Goal: Transaction & Acquisition: Purchase product/service

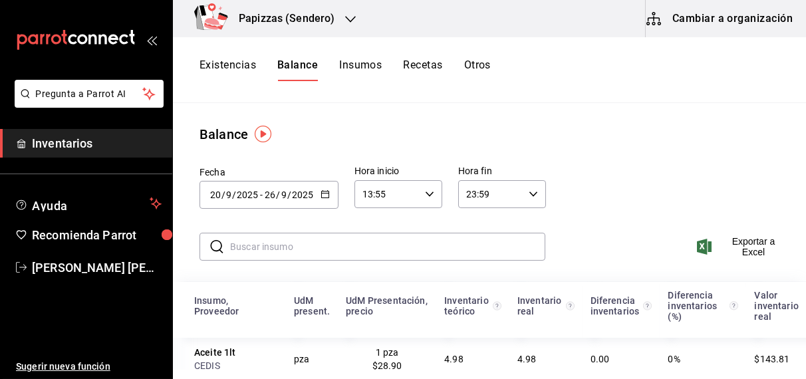
click at [477, 70] on button "Otros" at bounding box center [477, 70] width 27 height 23
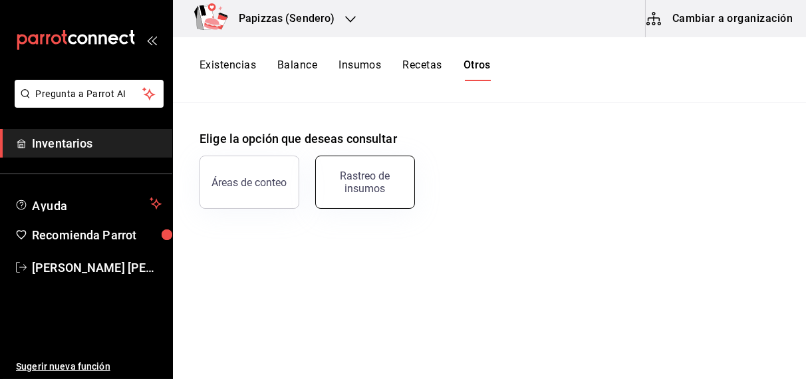
click at [367, 182] on div "Rastreo de insumos" at bounding box center [365, 182] width 82 height 25
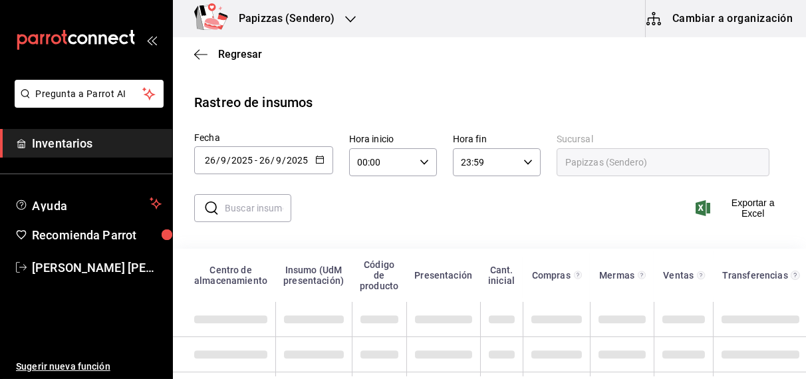
click at [318, 159] on icon "button" at bounding box center [319, 159] width 9 height 9
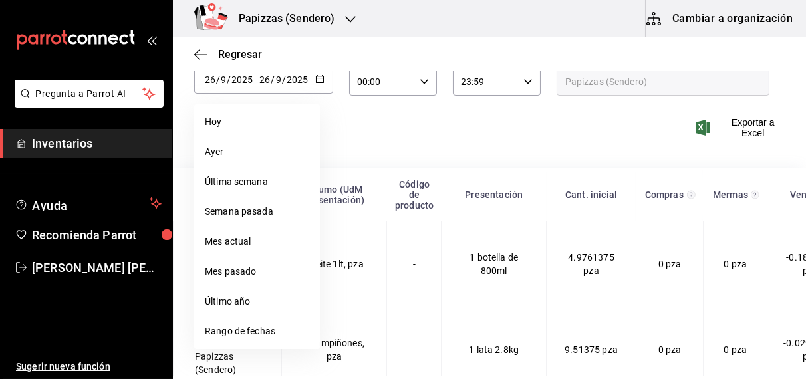
scroll to position [88, 0]
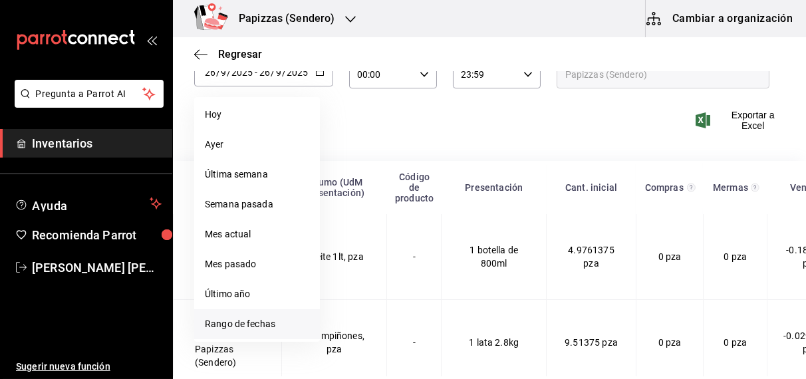
click at [251, 323] on li "Rango de fechas" at bounding box center [257, 324] width 126 height 30
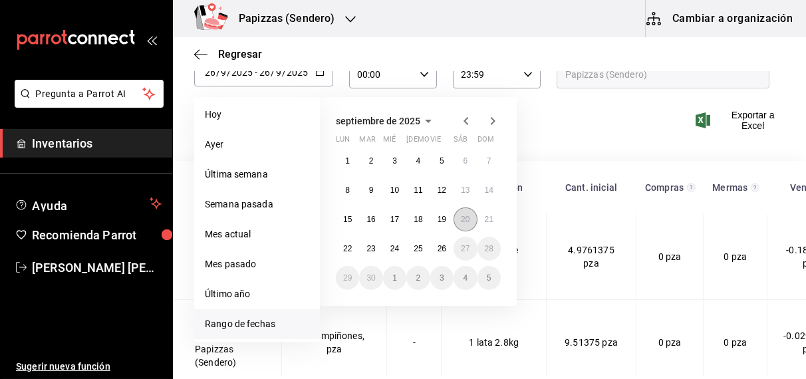
click at [466, 216] on abbr "20" at bounding box center [465, 219] width 9 height 9
click at [441, 247] on abbr "26" at bounding box center [441, 248] width 9 height 9
type input "[DATE]"
type input "20"
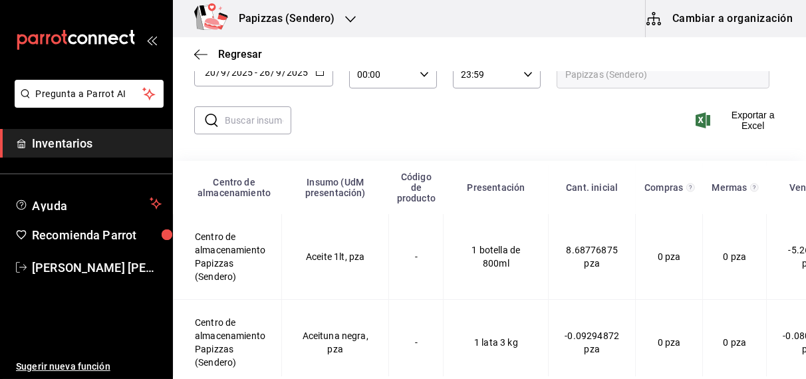
click at [259, 120] on input "text" at bounding box center [258, 120] width 66 height 27
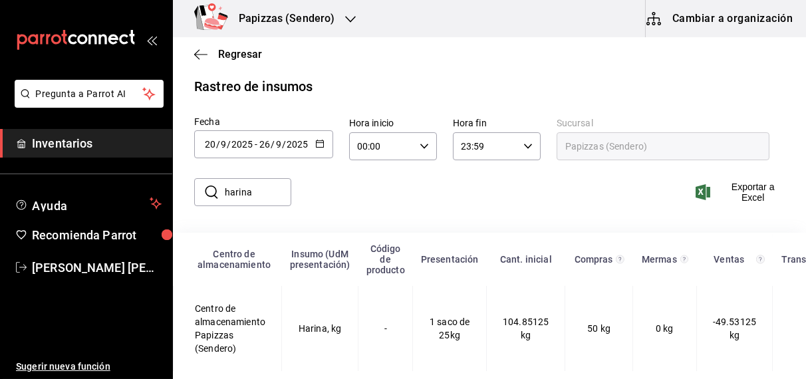
scroll to position [28, 0]
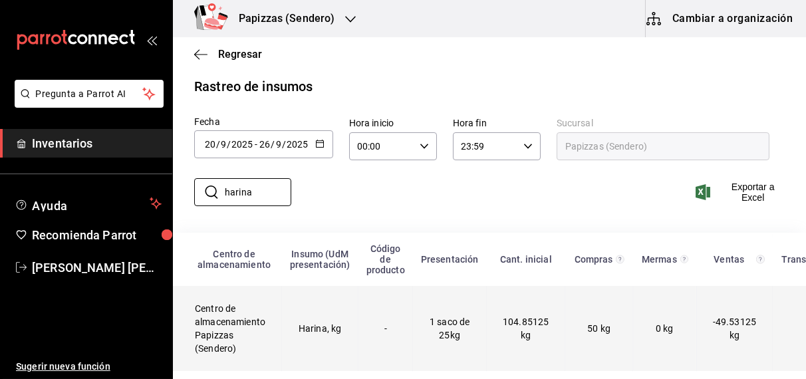
type input "harina"
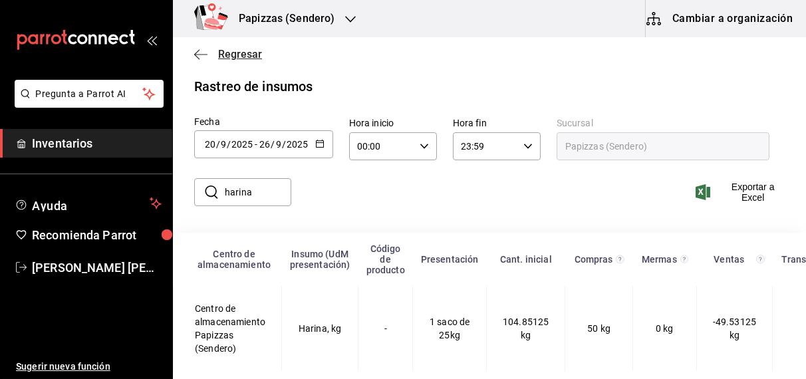
click at [243, 52] on span "Regresar" at bounding box center [240, 54] width 44 height 13
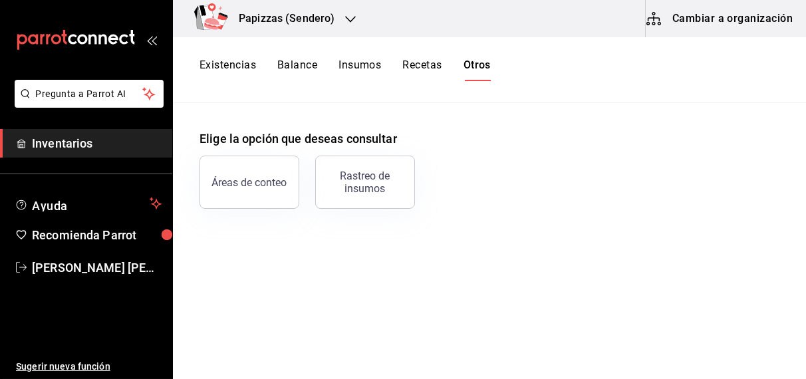
click at [236, 61] on button "Existencias" at bounding box center [227, 70] width 57 height 23
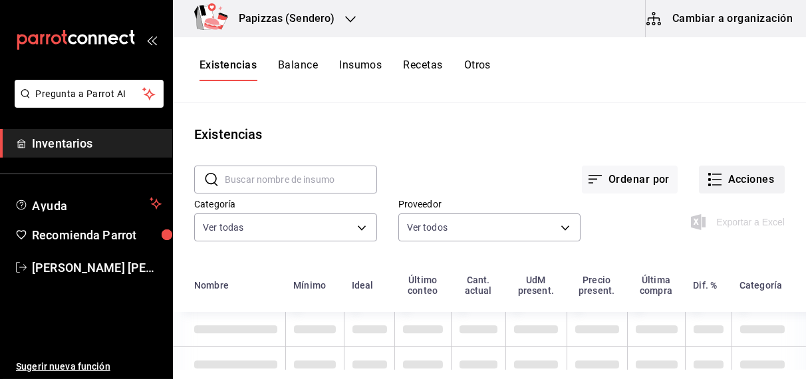
click at [743, 171] on button "Acciones" at bounding box center [742, 180] width 86 height 28
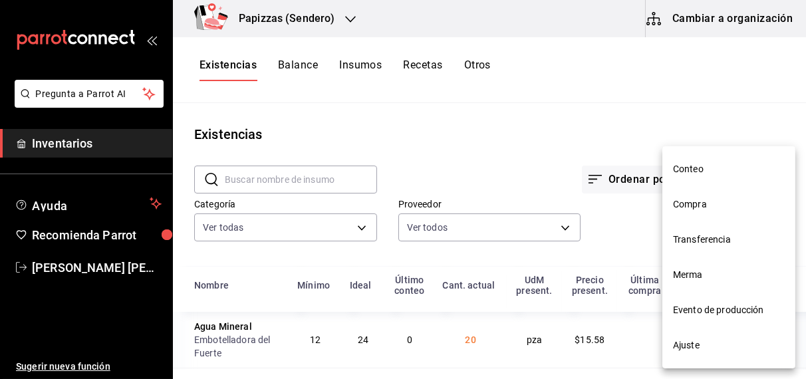
click at [711, 193] on li "Compra" at bounding box center [728, 204] width 133 height 35
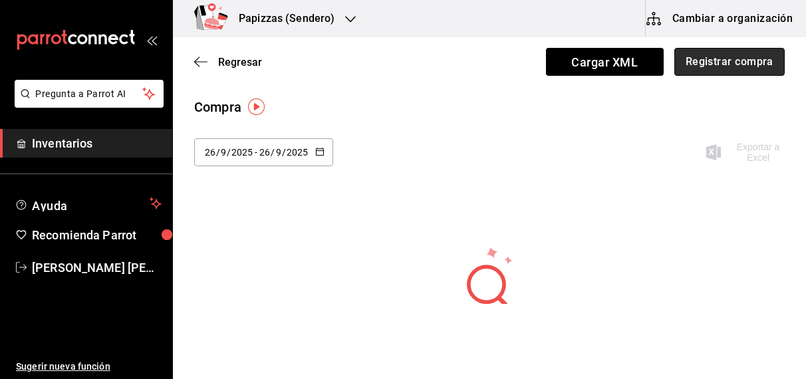
click at [681, 63] on button "Registrar compra" at bounding box center [729, 62] width 110 height 28
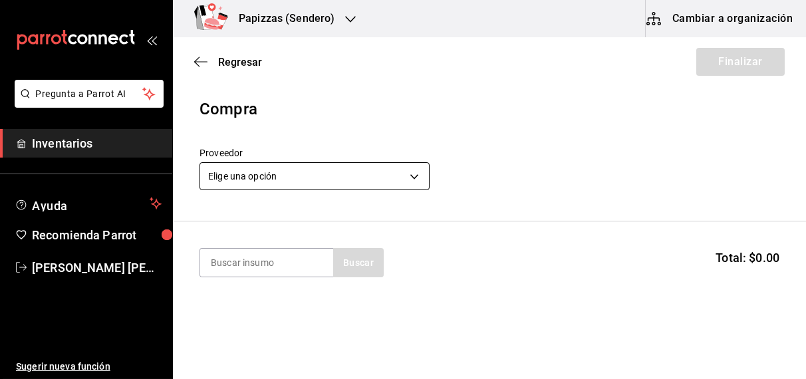
click at [289, 172] on body "Pregunta a Parrot AI Inventarios Ayuda Recomienda Parrot [PERSON_NAME] [PERSON_…" at bounding box center [403, 152] width 806 height 304
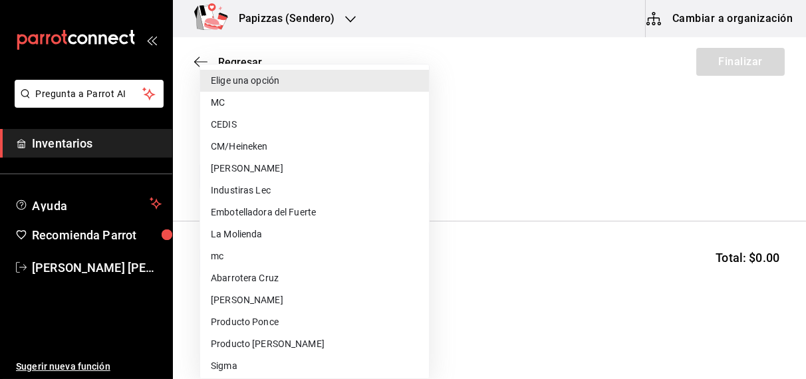
click at [282, 213] on li "Embotelladora del Fuerte" at bounding box center [314, 212] width 229 height 22
type input "2a449e60-1878-40e8-ba60-5a9907f89e6b"
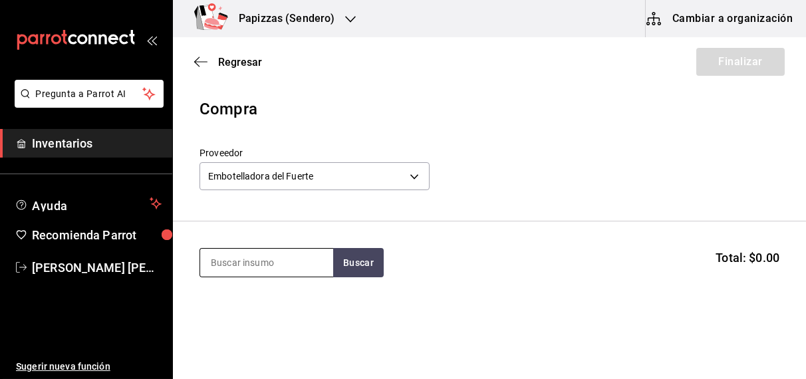
click at [277, 267] on input at bounding box center [266, 263] width 133 height 28
type input "cola lata"
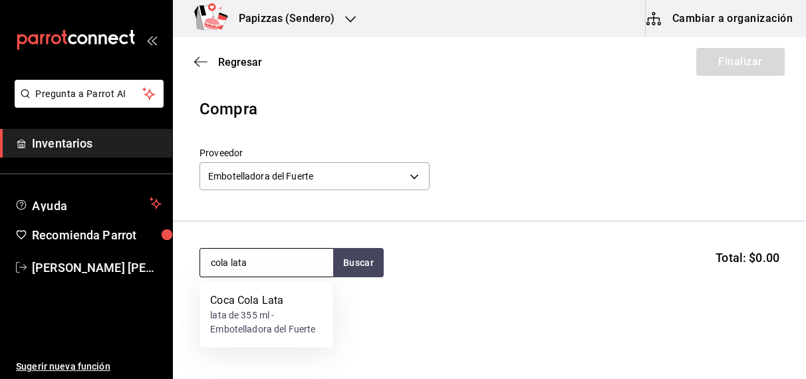
click at [255, 332] on div "lata de 355 ml - Embotelladora del Fuerte" at bounding box center [266, 323] width 112 height 28
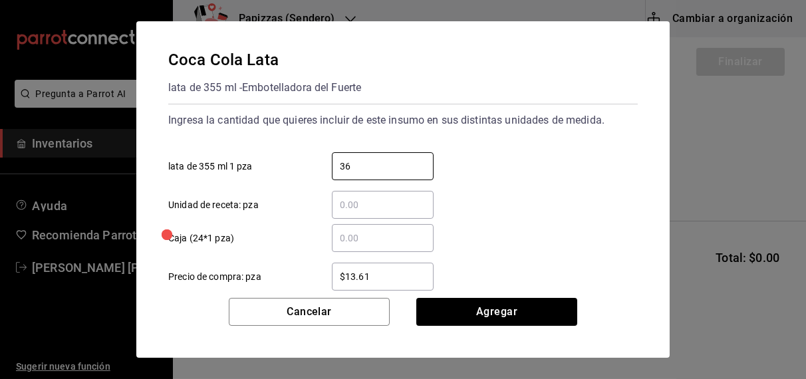
type input "36"
type input "$16.75"
click button "Agregar" at bounding box center [496, 312] width 161 height 28
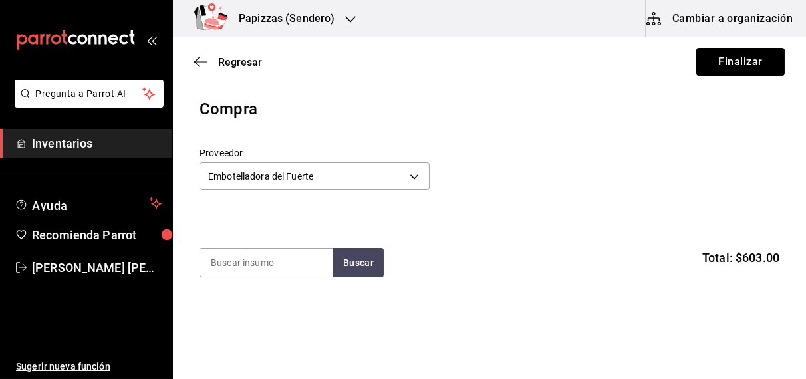
type input "z"
type input "zero"
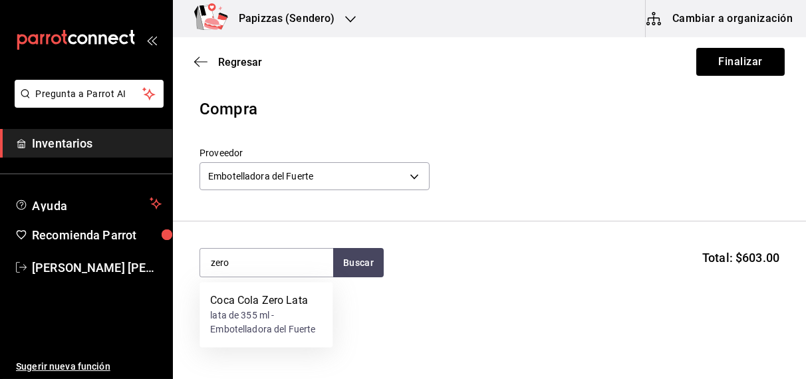
click at [247, 323] on div "lata de 355 ml - Embotelladora del Fuerte" at bounding box center [266, 323] width 112 height 28
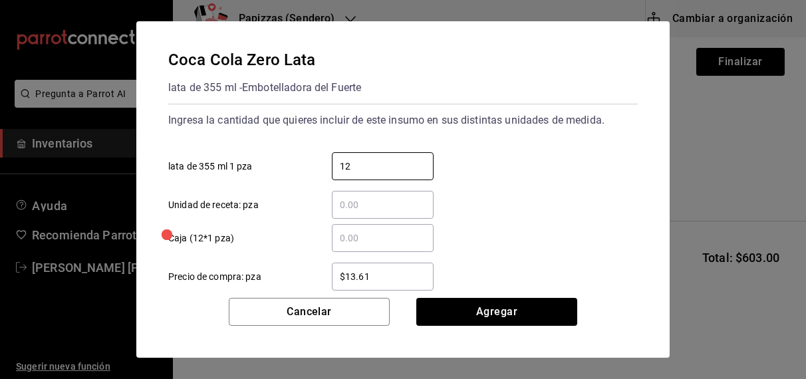
type input "12"
type input "$16.75"
click button "Agregar" at bounding box center [496, 312] width 161 height 28
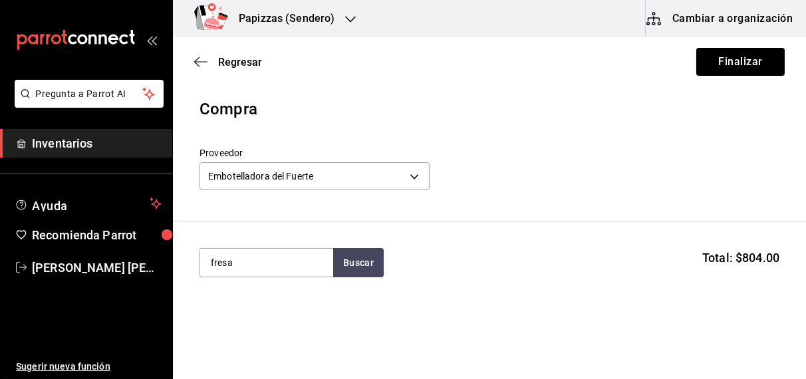
type input "fresa"
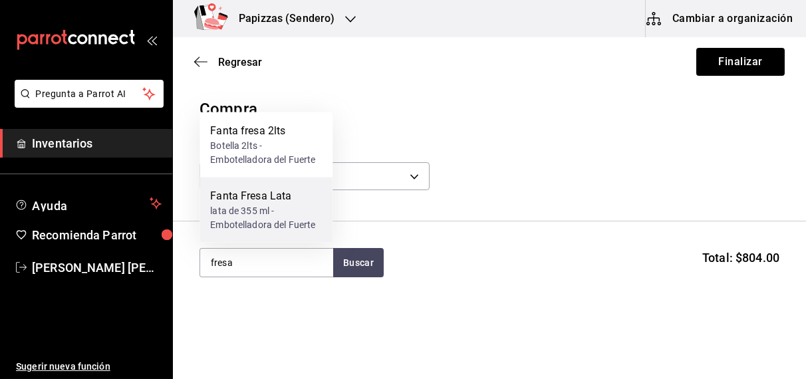
click at [255, 215] on div "lata de 355 ml - Embotelladora del Fuerte" at bounding box center [266, 218] width 112 height 28
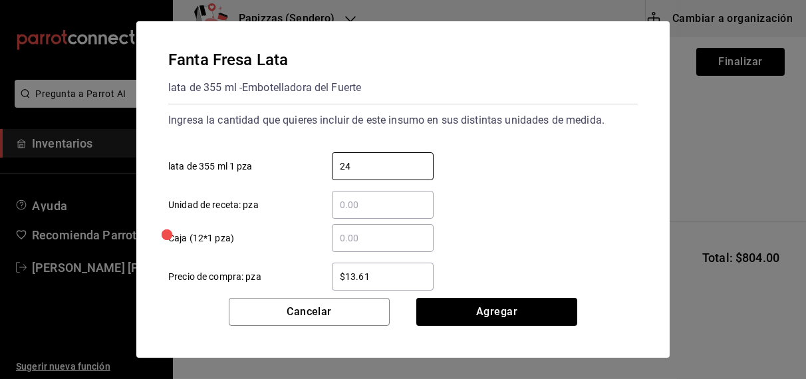
type input "24"
type input "$16.75"
click button "Agregar" at bounding box center [496, 312] width 161 height 28
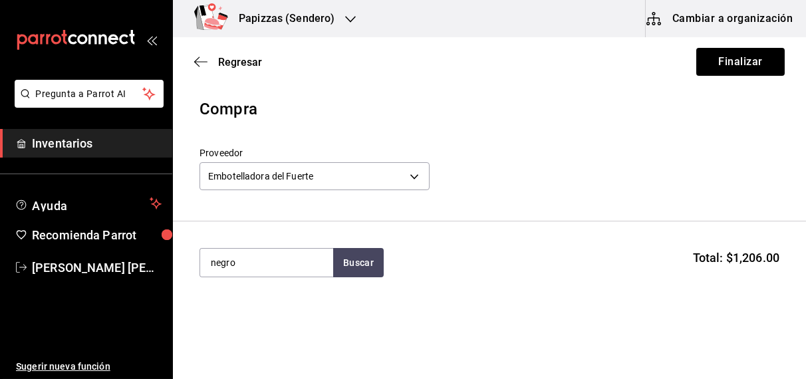
type input "negro"
click at [237, 321] on div "botella 600ml - Embotelladora del Fuerte" at bounding box center [266, 323] width 112 height 28
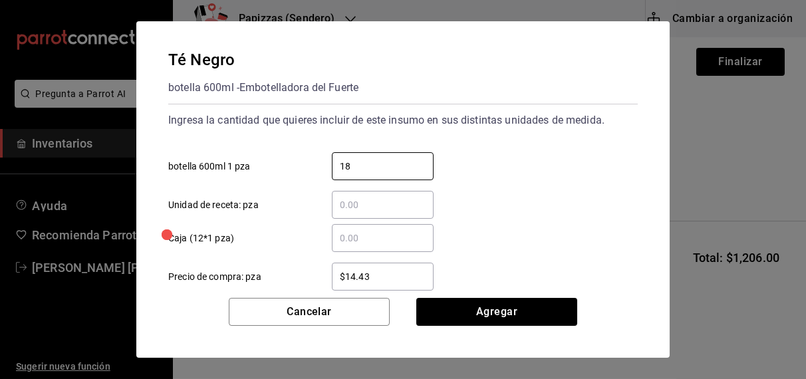
type input "18"
type input "$16.75"
click button "Agregar" at bounding box center [496, 312] width 161 height 28
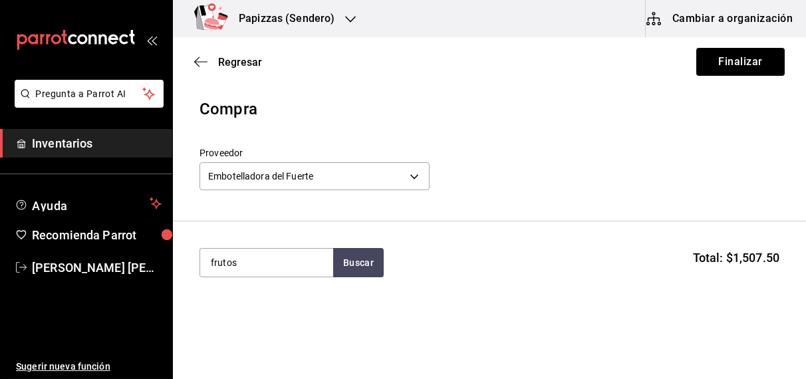
type input "frutos"
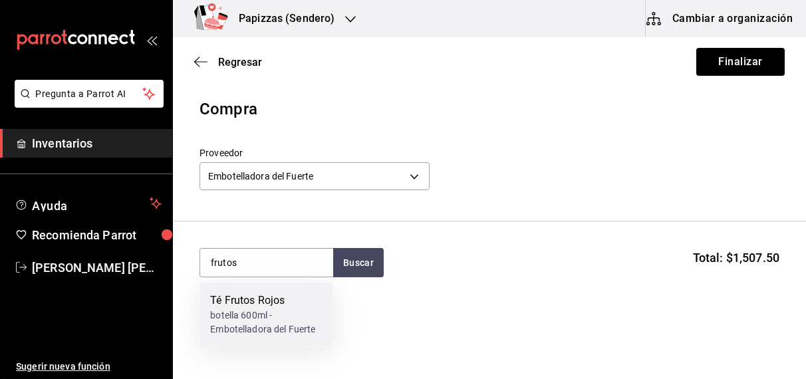
click at [263, 329] on div "botella 600ml - Embotelladora del Fuerte" at bounding box center [266, 323] width 112 height 28
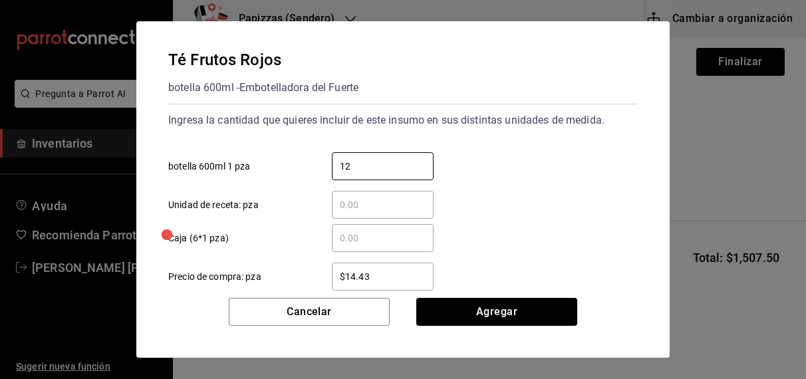
type input "12"
type input "$16.75"
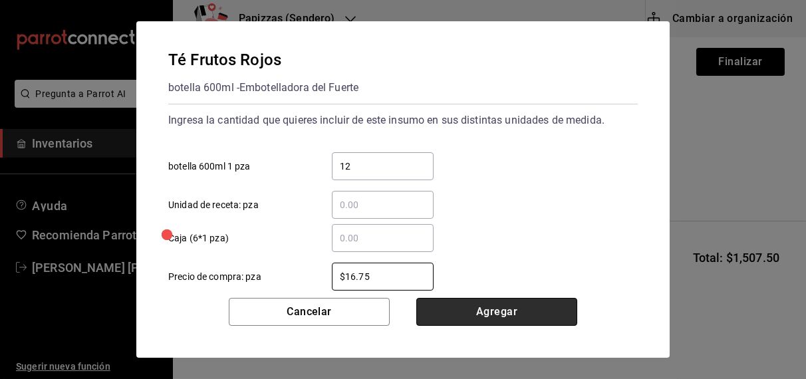
click at [523, 315] on button "Agregar" at bounding box center [496, 312] width 161 height 28
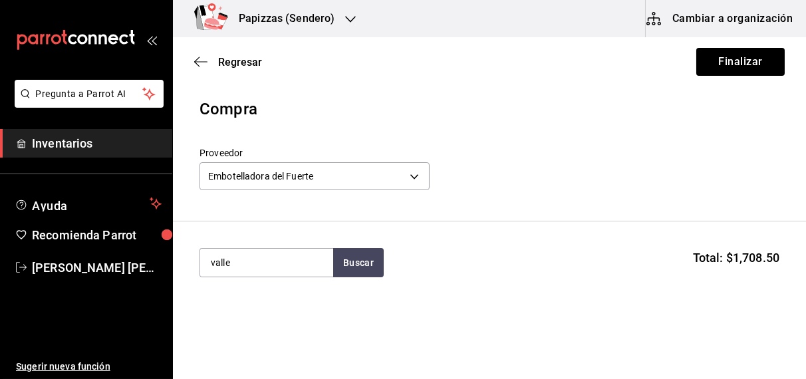
type input "valle"
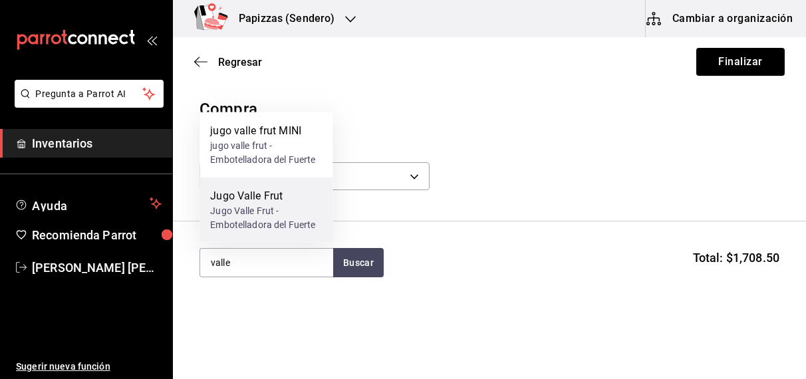
click at [267, 210] on div "Jugo Valle Frut - Embotelladora del Fuerte" at bounding box center [266, 218] width 112 height 28
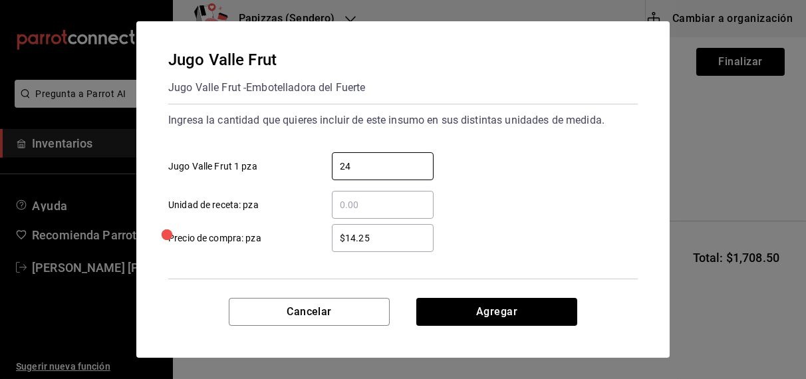
type input "24"
type input "$15.91"
click button "Agregar" at bounding box center [496, 312] width 161 height 28
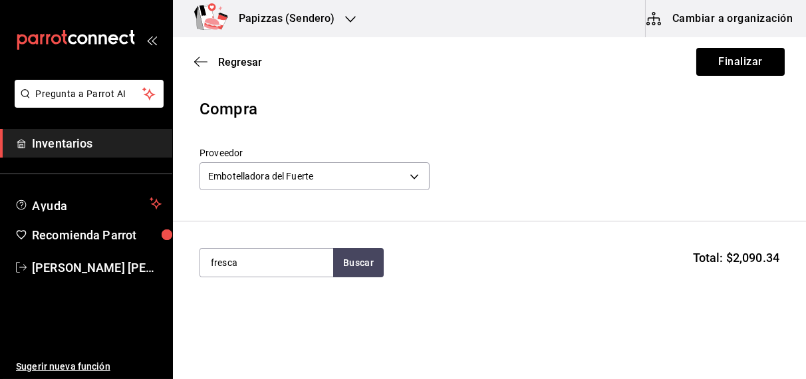
type input "fresca"
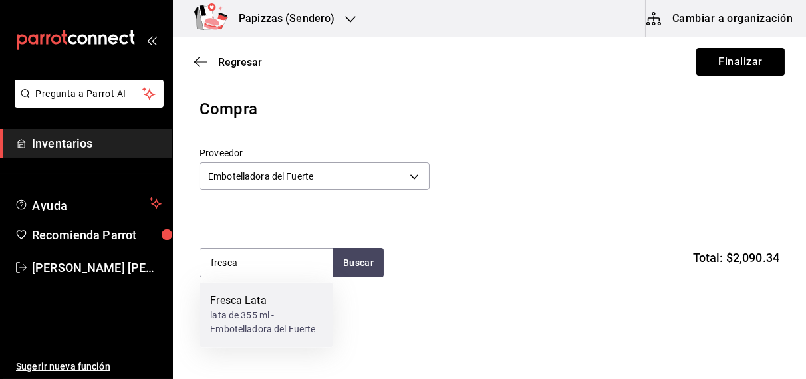
click at [243, 306] on div "Fresca Lata" at bounding box center [266, 301] width 112 height 16
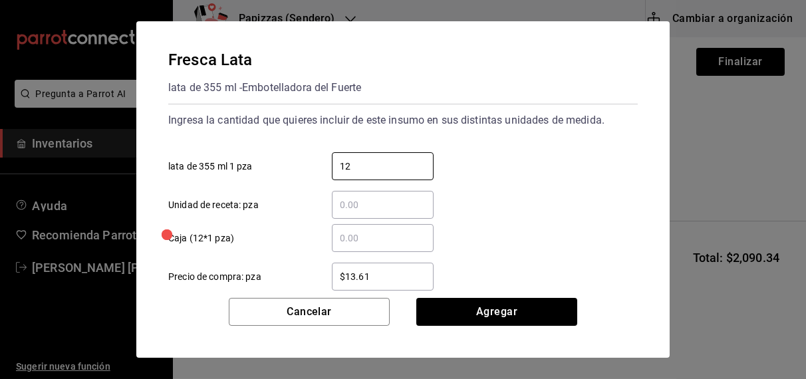
type input "12"
type input "$16.75"
click button "Agregar" at bounding box center [496, 312] width 161 height 28
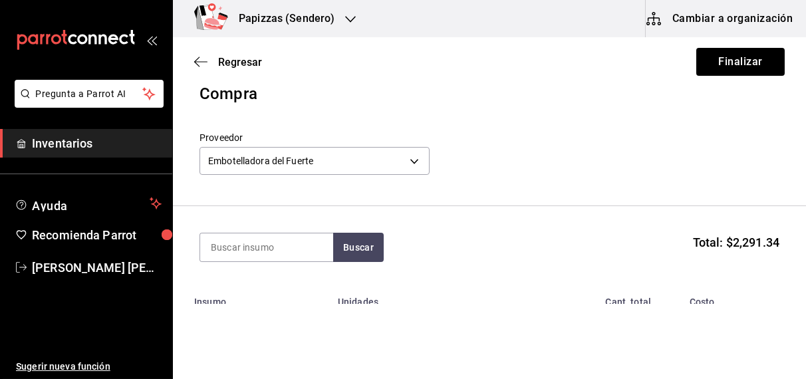
scroll to position [13, 0]
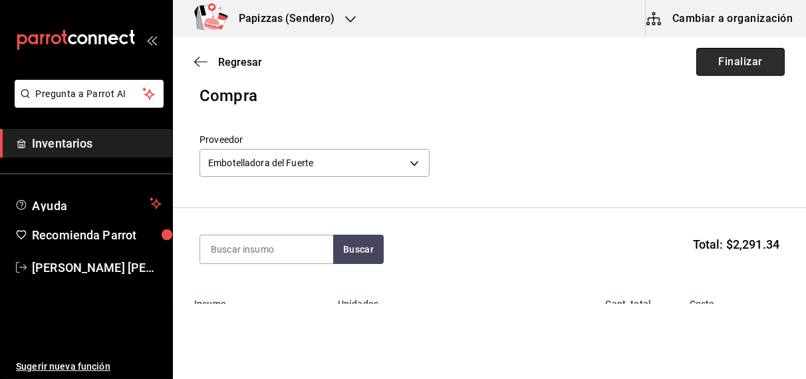
click at [751, 54] on button "Finalizar" at bounding box center [740, 62] width 88 height 28
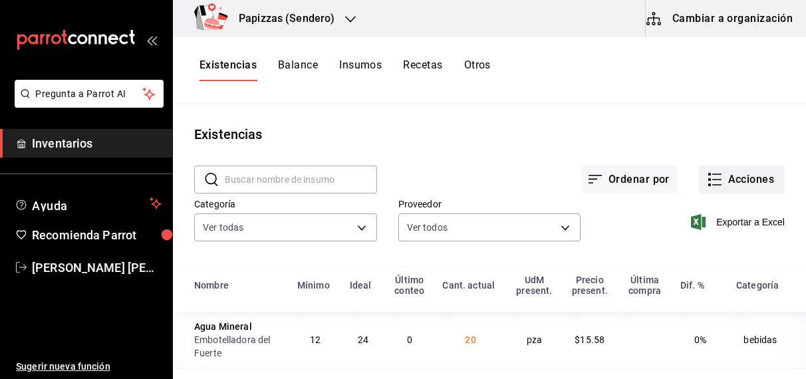
click at [739, 174] on button "Acciones" at bounding box center [742, 180] width 86 height 28
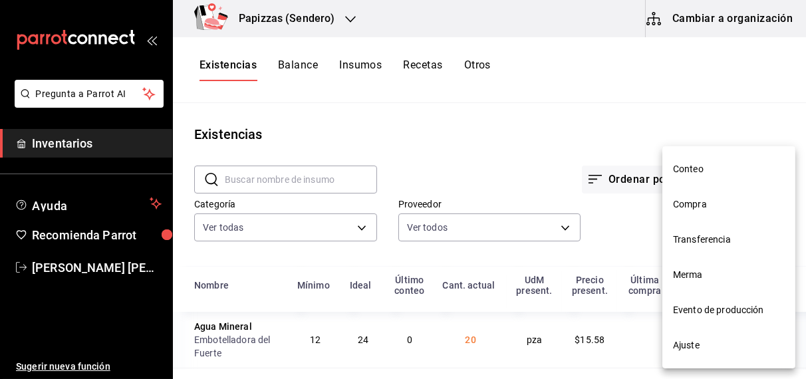
click at [708, 209] on span "Compra" at bounding box center [729, 204] width 112 height 14
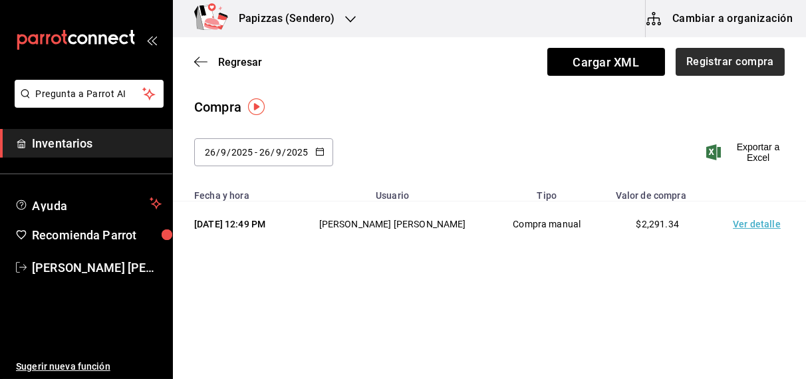
click at [733, 54] on button "Registrar compra" at bounding box center [729, 62] width 109 height 28
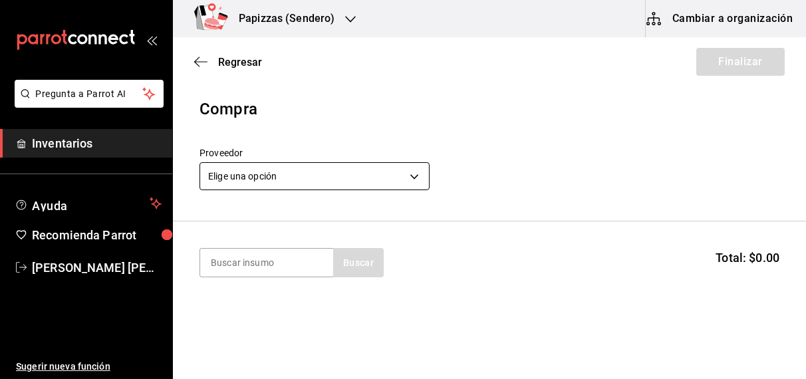
click at [317, 177] on body "Pregunta a Parrot AI Inventarios Ayuda Recomienda Parrot [PERSON_NAME] [PERSON_…" at bounding box center [403, 152] width 806 height 304
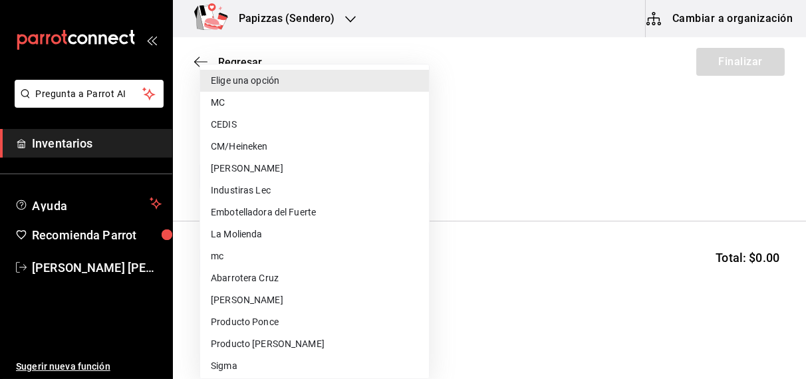
click at [225, 125] on li "CEDIS" at bounding box center [314, 125] width 229 height 22
type input "fd93c39f-859b-4130-830c-b038fbd442a0"
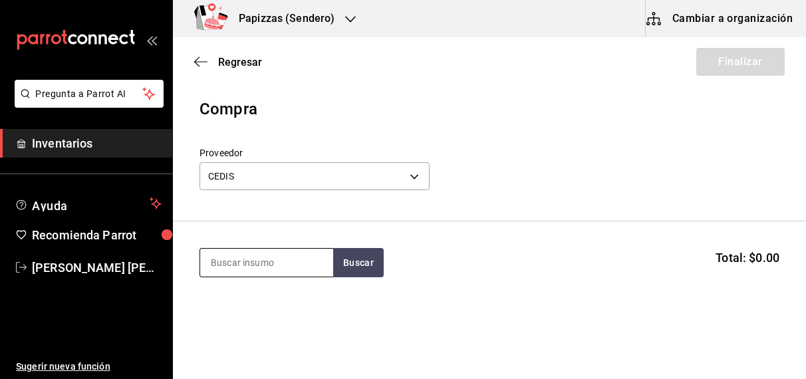
click at [287, 263] on input at bounding box center [266, 263] width 133 height 28
type input "negra"
click at [265, 315] on div "1 lata 3 kg - CEDIS" at bounding box center [248, 316] width 76 height 14
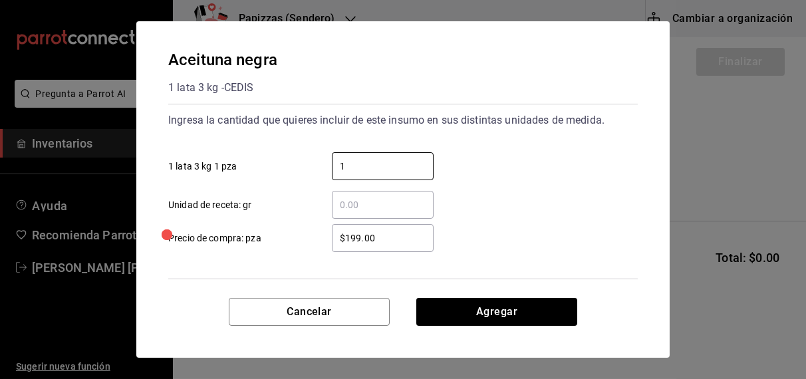
type input "1"
type input "$172.00"
click button "Agregar" at bounding box center [496, 312] width 161 height 28
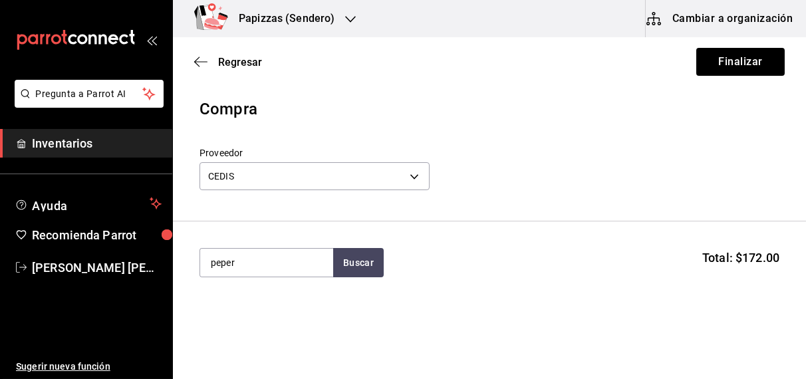
type input "peper"
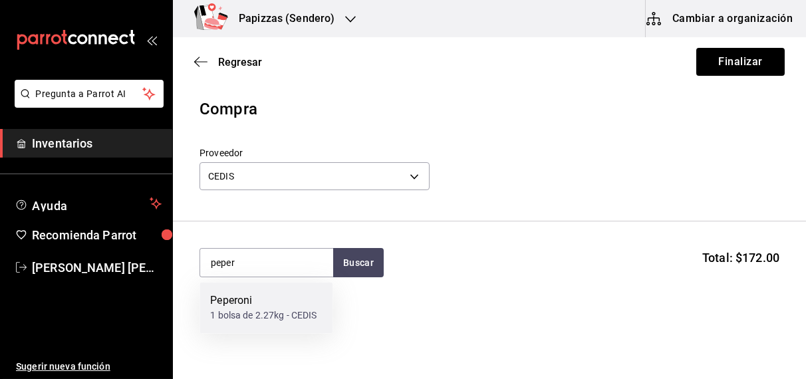
click at [249, 318] on div "1 bolsa de 2.27kg - CEDIS" at bounding box center [263, 316] width 106 height 14
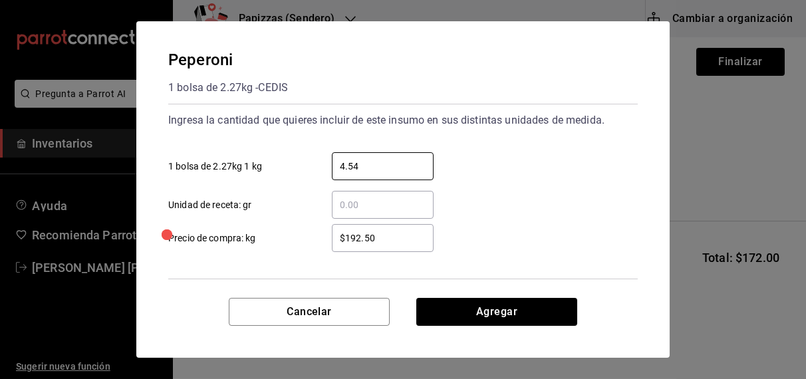
type input "4.54"
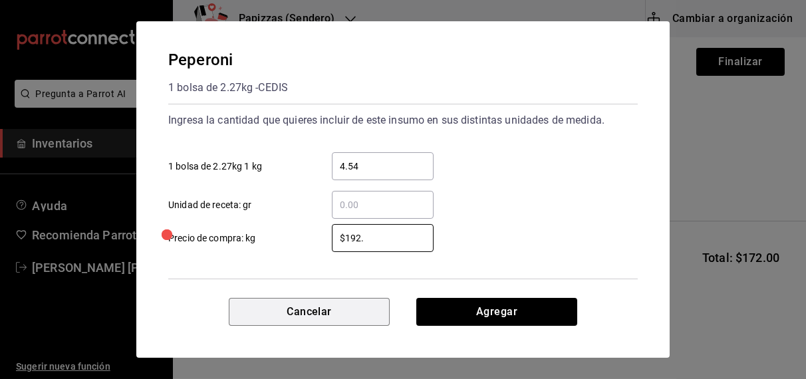
type input "$192"
click button "Agregar" at bounding box center [496, 312] width 161 height 28
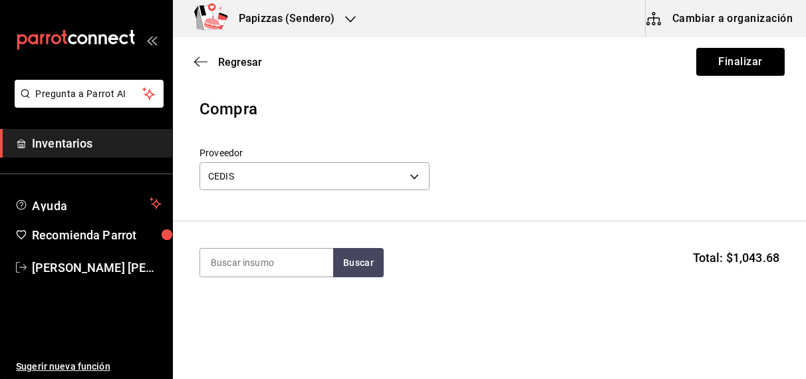
type input "R"
type input "argentino"
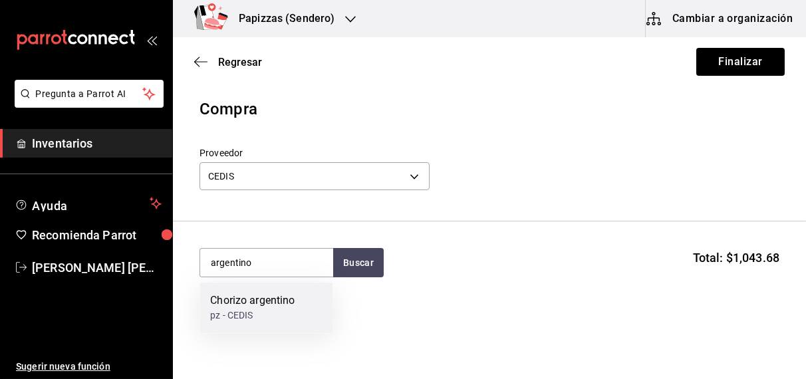
click at [255, 302] on div "Chorizo argentino" at bounding box center [252, 301] width 84 height 16
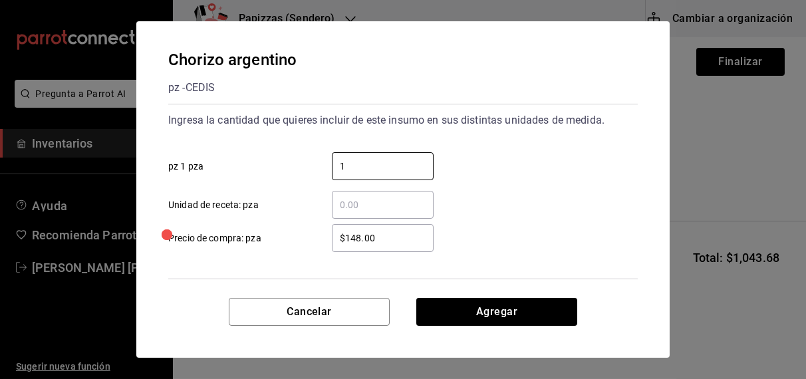
type input "1"
type input "$120.00"
click button "Agregar" at bounding box center [496, 312] width 161 height 28
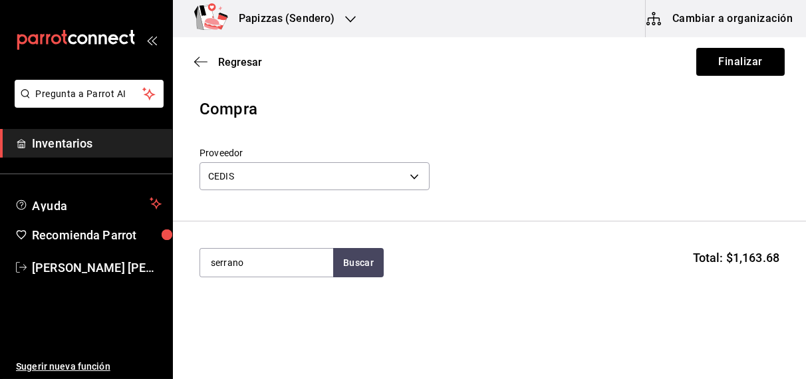
type input "serrano"
click at [252, 318] on div "pz - CEDIS" at bounding box center [250, 316] width 81 height 14
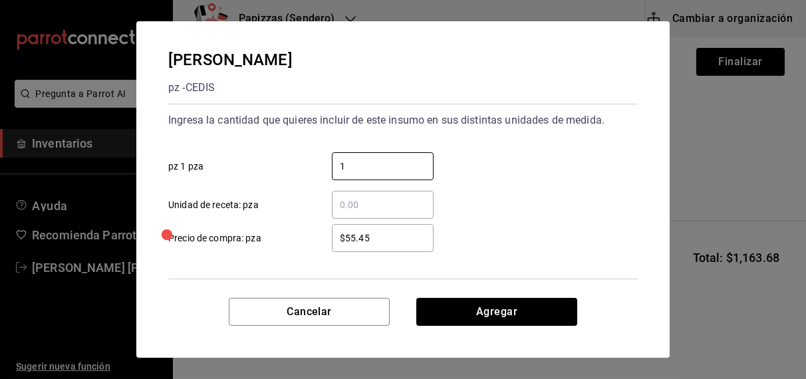
type input "1"
type input "$55.40"
click button "Agregar" at bounding box center [496, 312] width 161 height 28
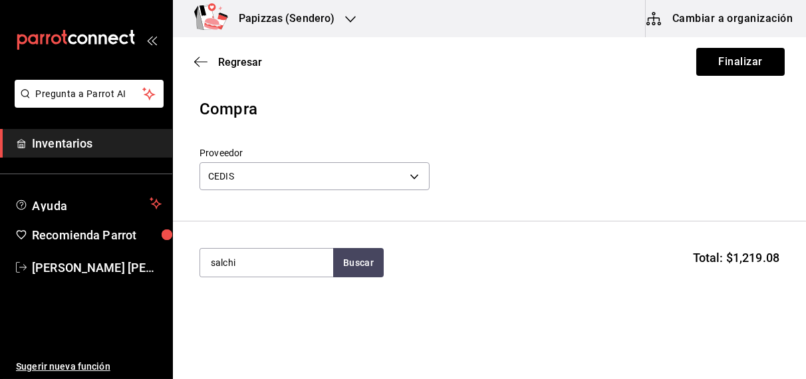
type input "salchi"
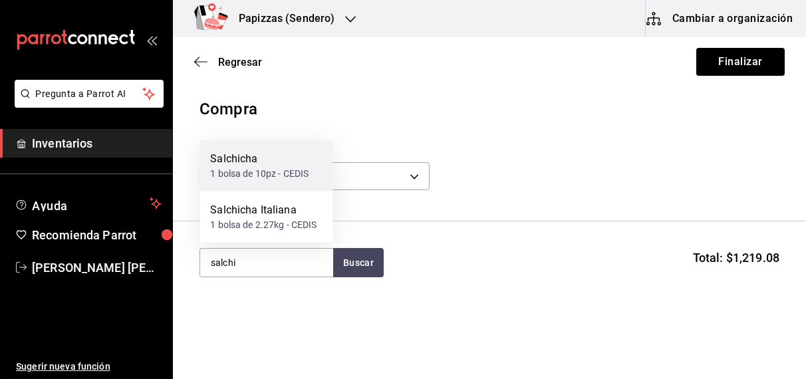
click at [265, 178] on div "1 bolsa de 10pz - CEDIS" at bounding box center [259, 174] width 98 height 14
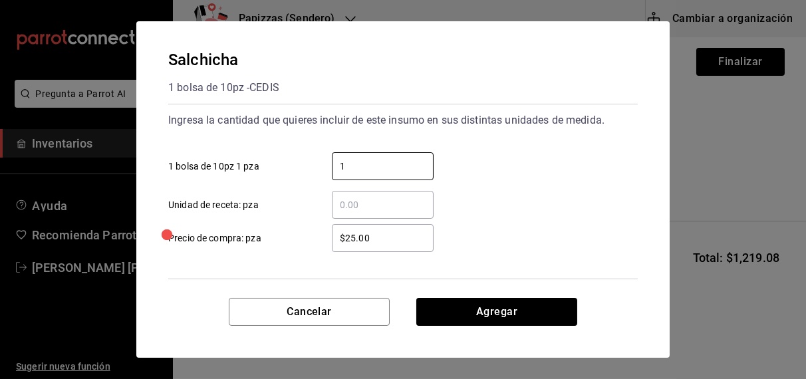
type input "1"
type input "$33.0"
click button "Agregar" at bounding box center [496, 312] width 161 height 28
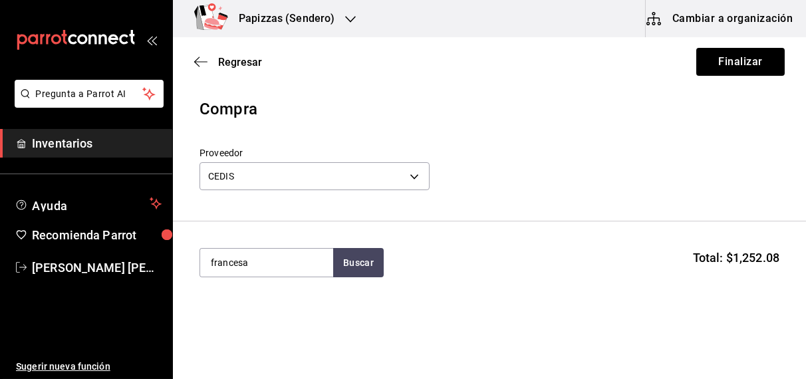
type input "francesa"
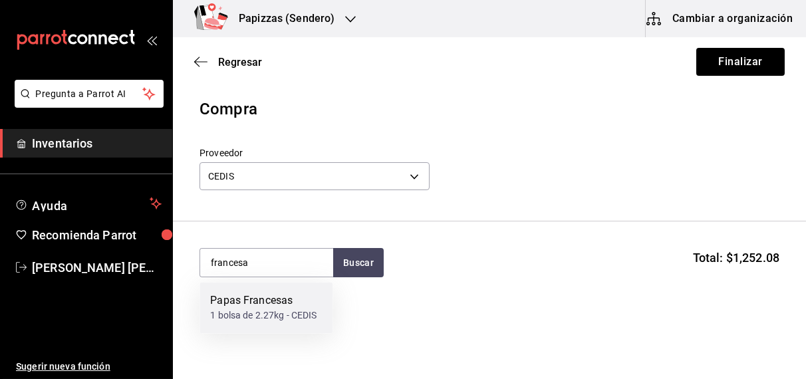
click at [245, 332] on div "Papas Francesas 1 bolsa de 2.27kg - CEDIS" at bounding box center [265, 308] width 133 height 51
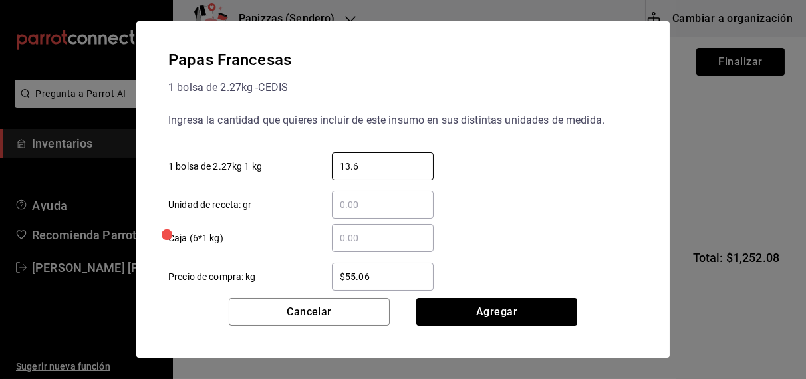
type input "13.62"
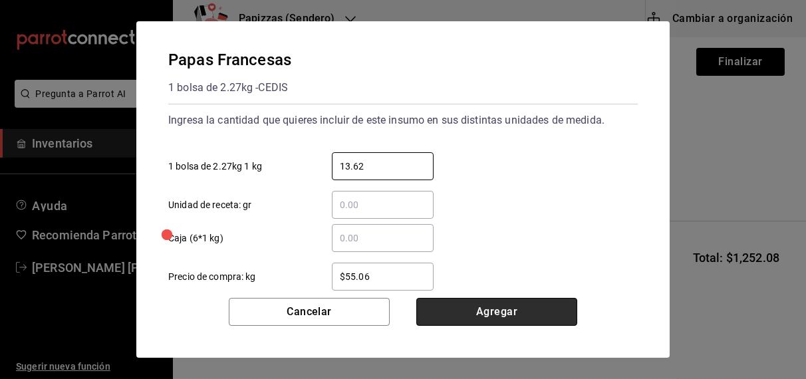
click at [523, 312] on button "Agregar" at bounding box center [496, 312] width 161 height 28
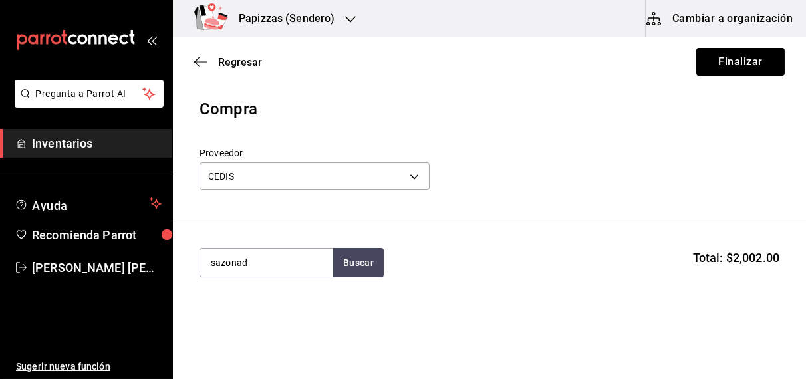
type input "sazonad"
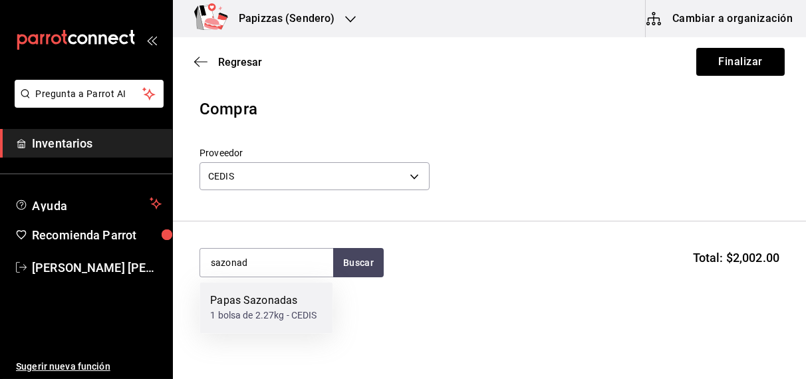
click at [266, 324] on div "Papas Sazonadas 1 bolsa de 2.27kg - CEDIS" at bounding box center [265, 308] width 133 height 51
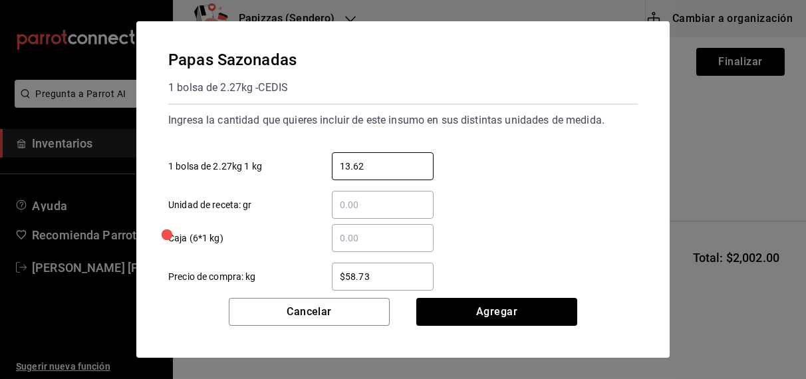
type input "13.62"
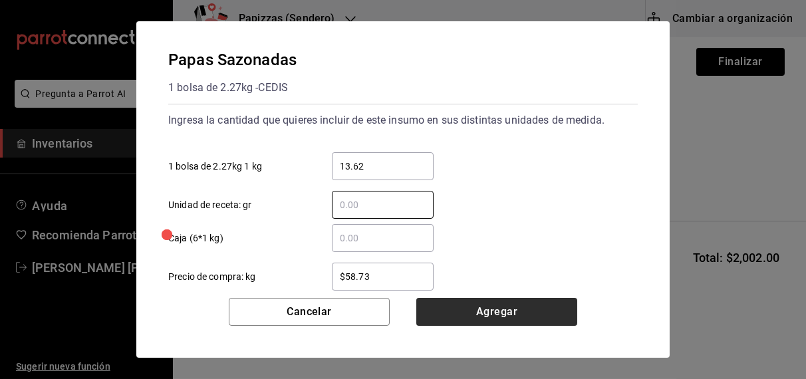
click at [523, 322] on button "Agregar" at bounding box center [496, 312] width 161 height 28
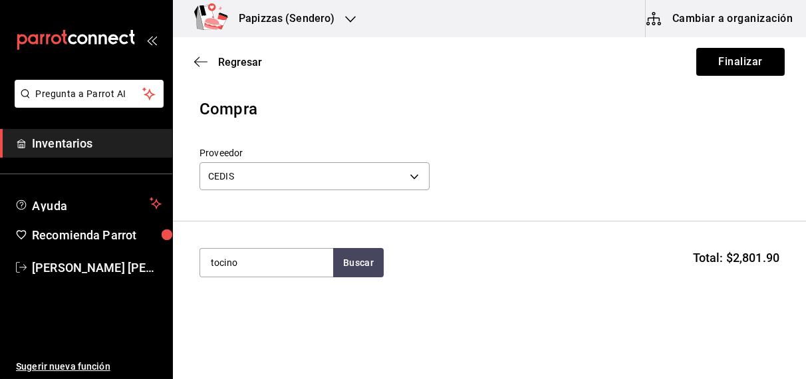
type input "tocino"
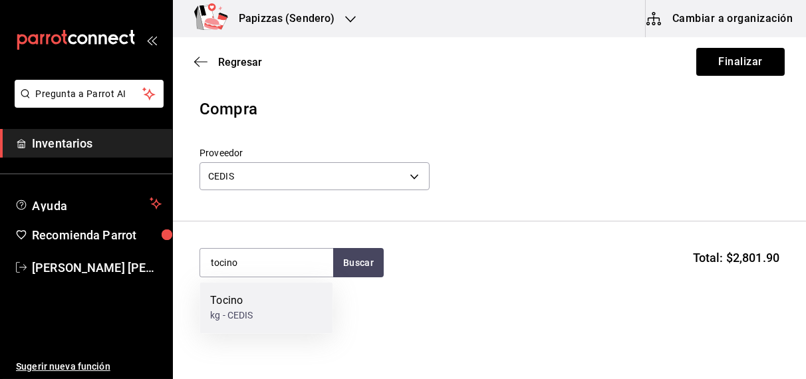
click at [251, 321] on div "kg - CEDIS" at bounding box center [231, 316] width 43 height 14
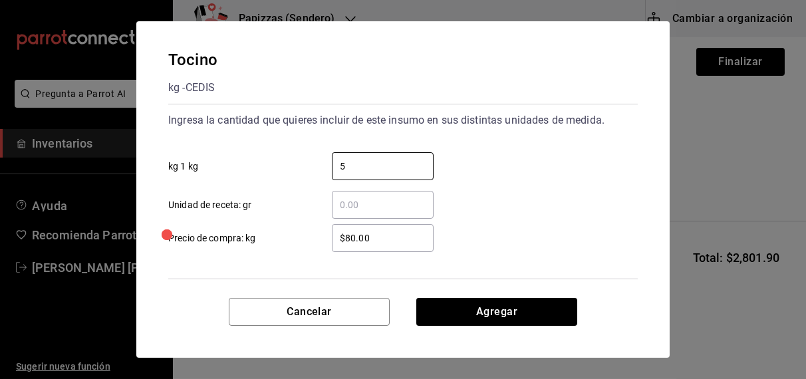
type input "5"
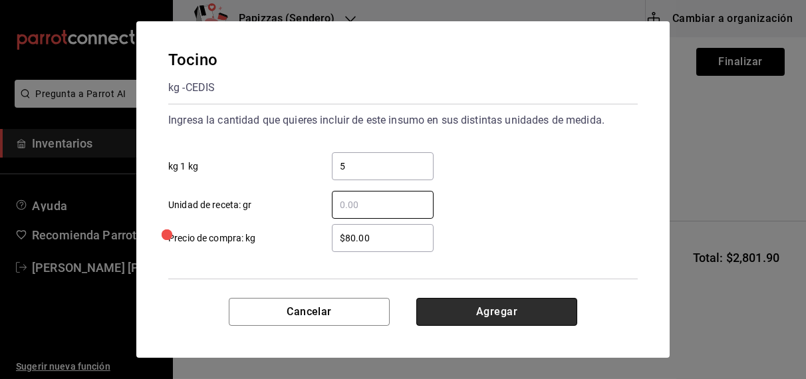
click at [509, 313] on button "Agregar" at bounding box center [496, 312] width 161 height 28
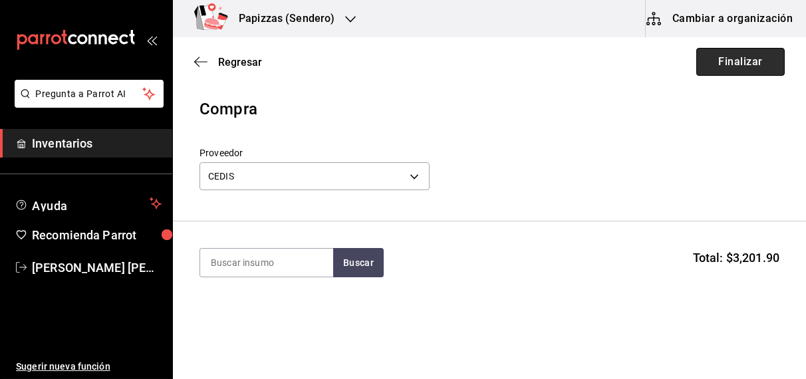
click at [751, 55] on button "Finalizar" at bounding box center [740, 62] width 88 height 28
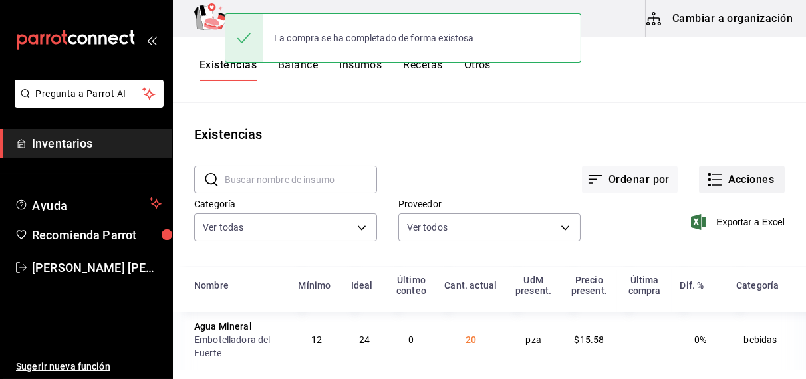
click at [741, 178] on button "Acciones" at bounding box center [742, 180] width 86 height 28
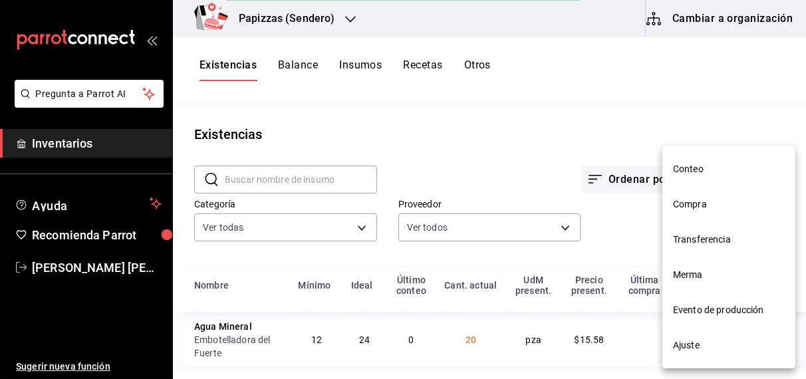
click at [701, 209] on span "Compra" at bounding box center [729, 204] width 112 height 14
